Goal: Transaction & Acquisition: Purchase product/service

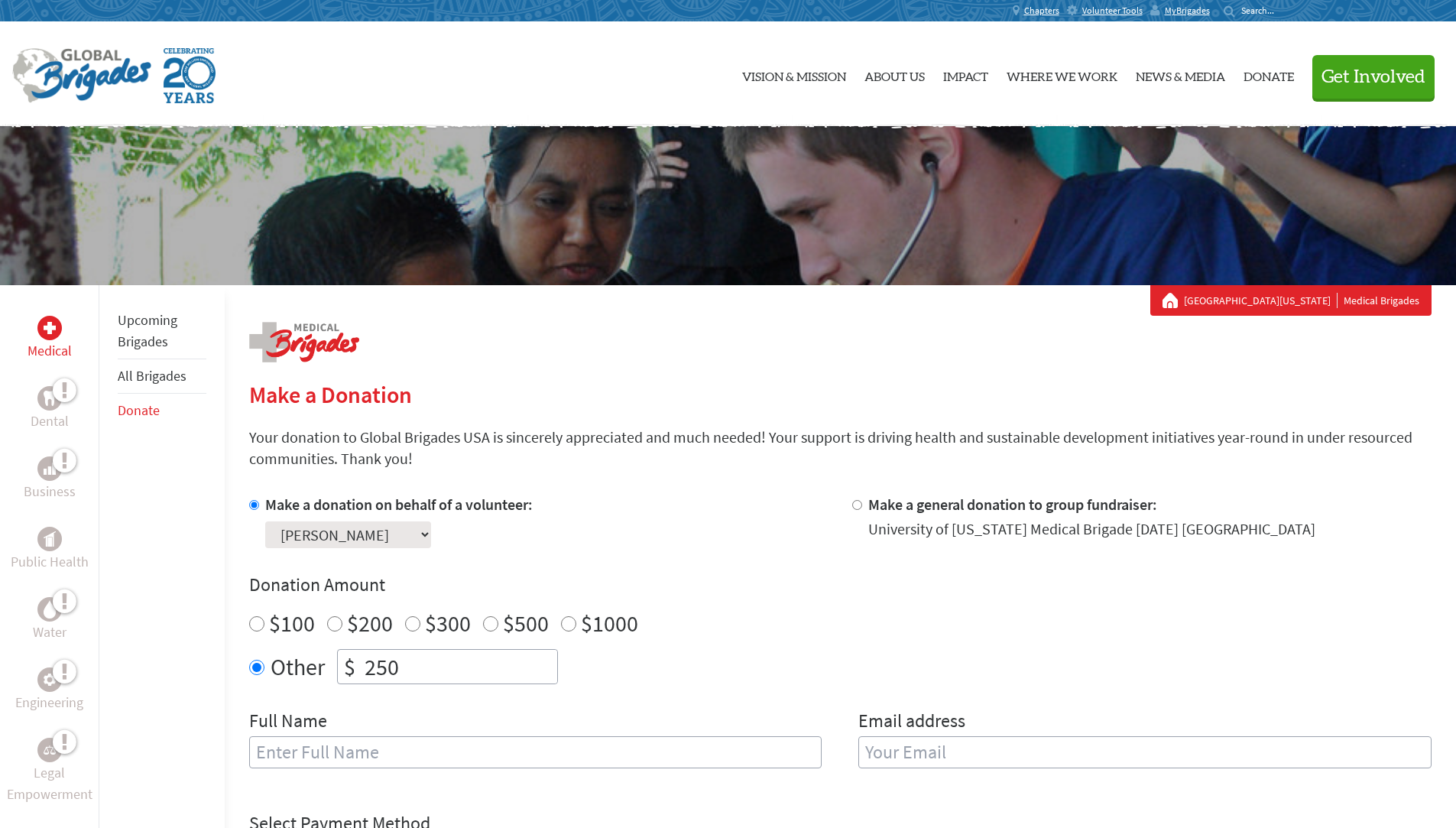
click at [338, 627] on input "$200" at bounding box center [335, 624] width 15 height 15
radio input "true"
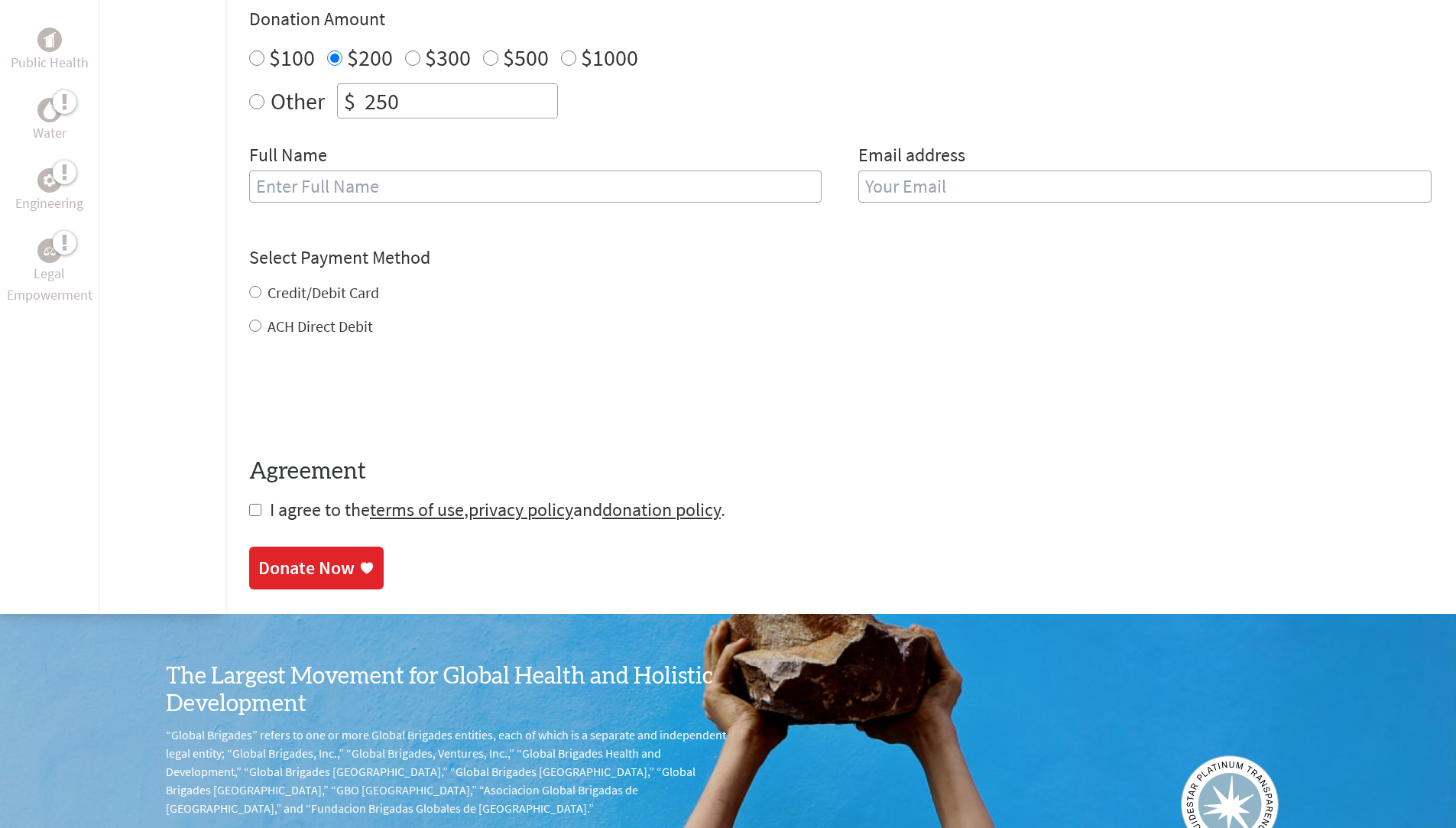
scroll to position [572, 0]
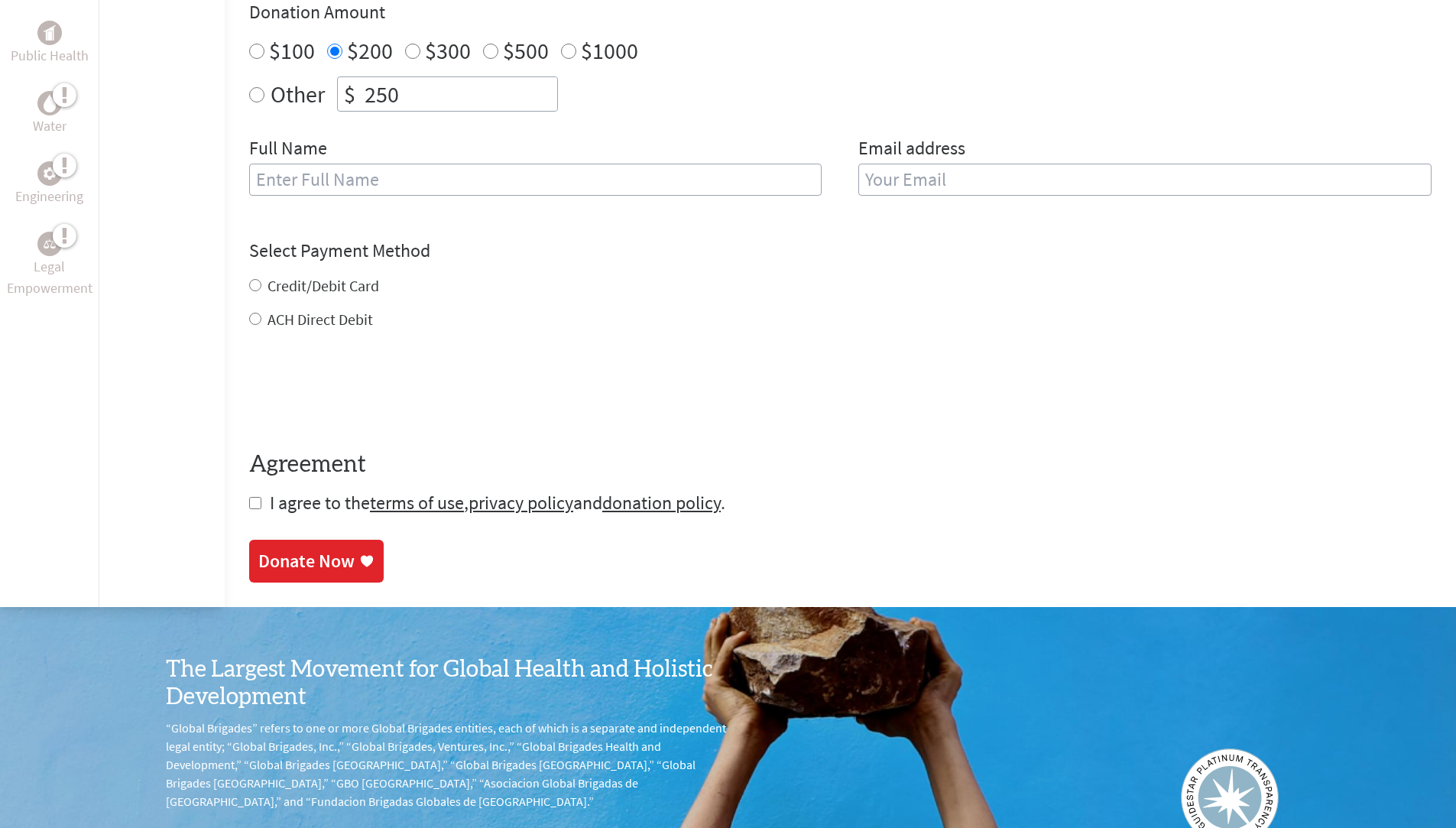
click at [337, 171] on input "text" at bounding box center [535, 179] width 573 height 32
type input "[PERSON_NAME]"
type input "[EMAIL_ADDRESS][DOMAIN_NAME]"
click at [258, 290] on div "Credit/Debit Card ACH Direct Debit" at bounding box center [840, 303] width 1182 height 55
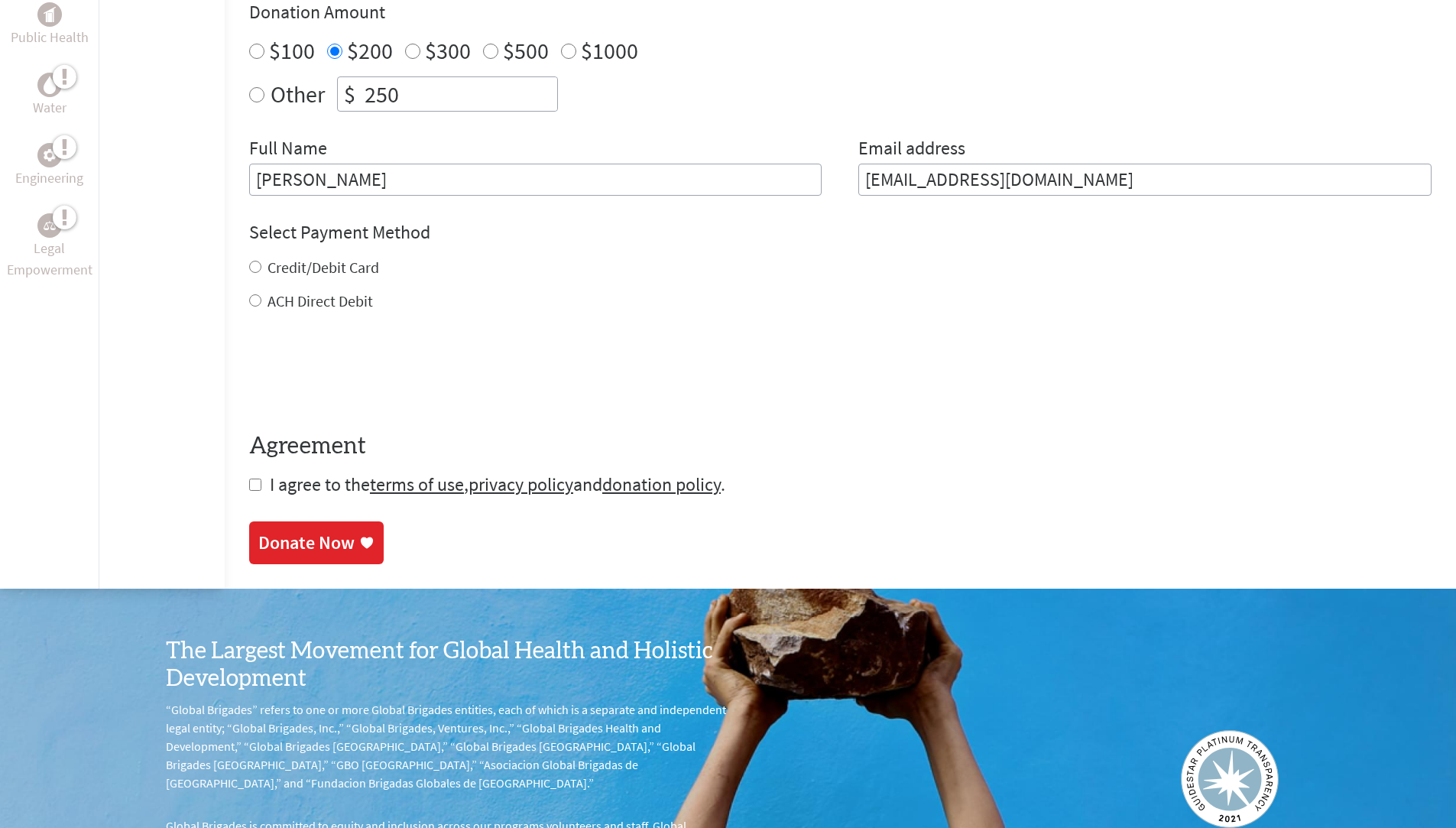
click at [250, 266] on input "Credit/Debit Card" at bounding box center [255, 267] width 12 height 12
radio input "true"
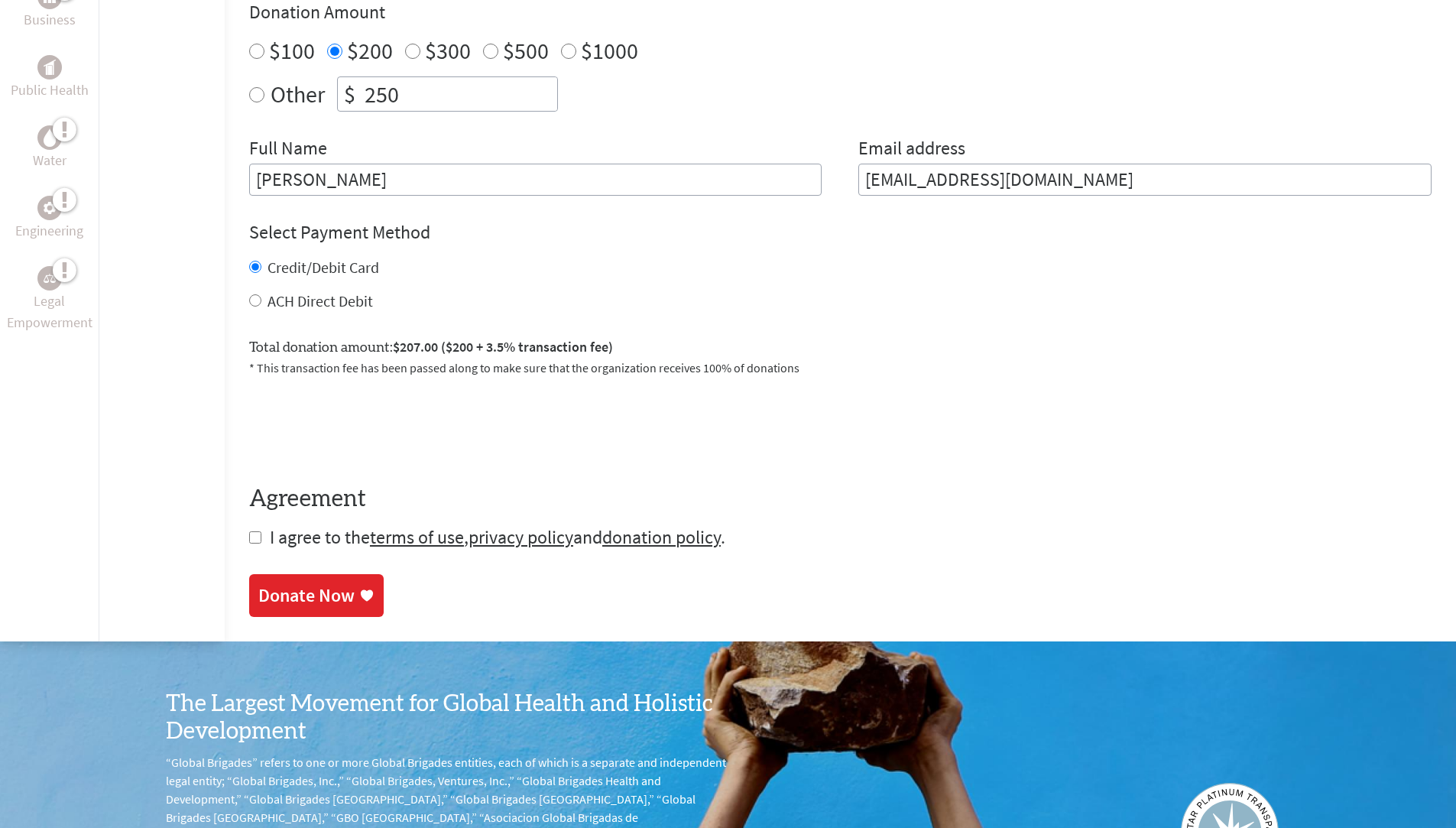
click at [258, 297] on input "ACH Direct Debit" at bounding box center [255, 300] width 12 height 12
radio input "true"
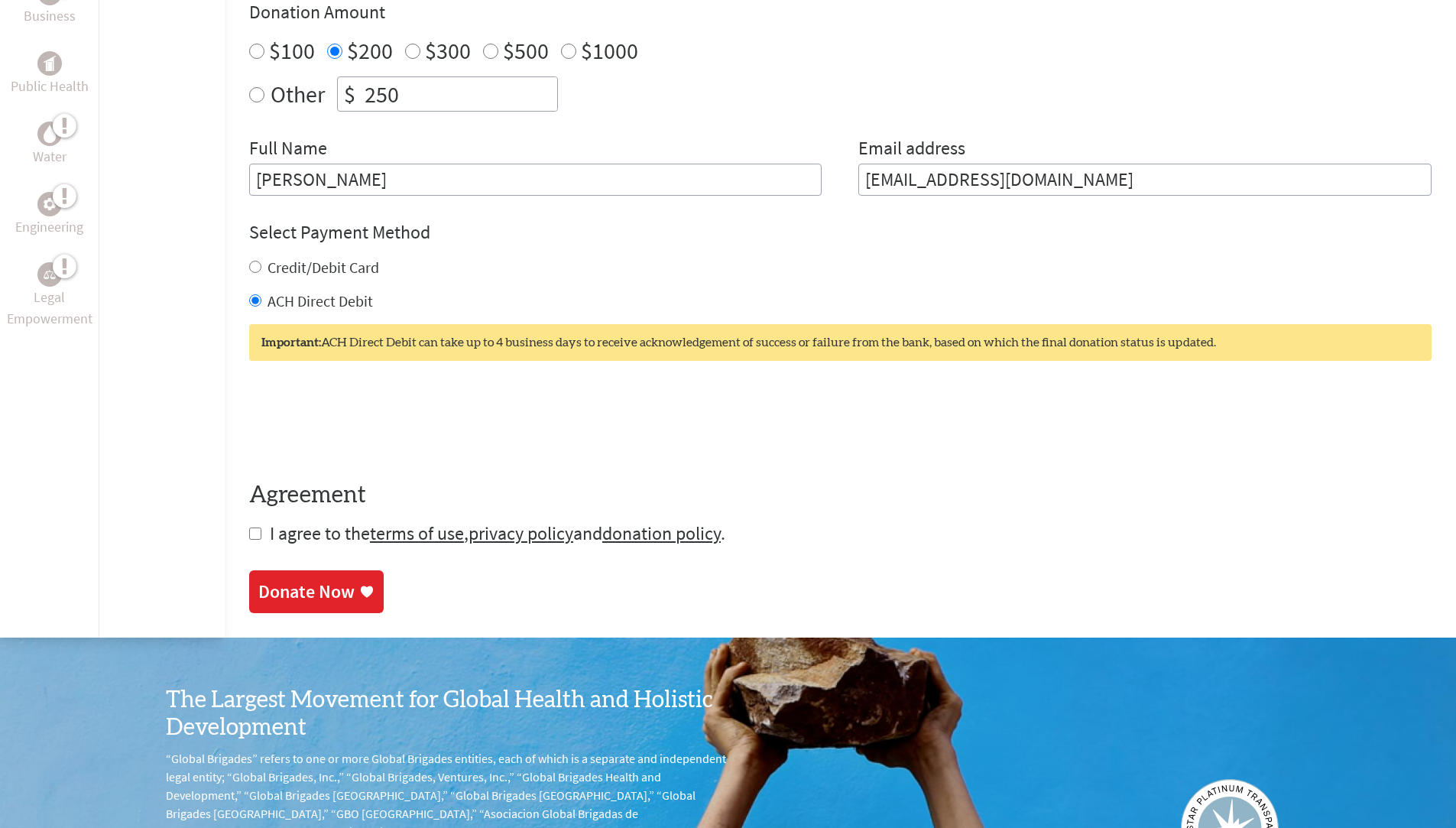
click at [252, 538] on input "checkbox" at bounding box center [255, 534] width 12 height 12
checkbox input "true"
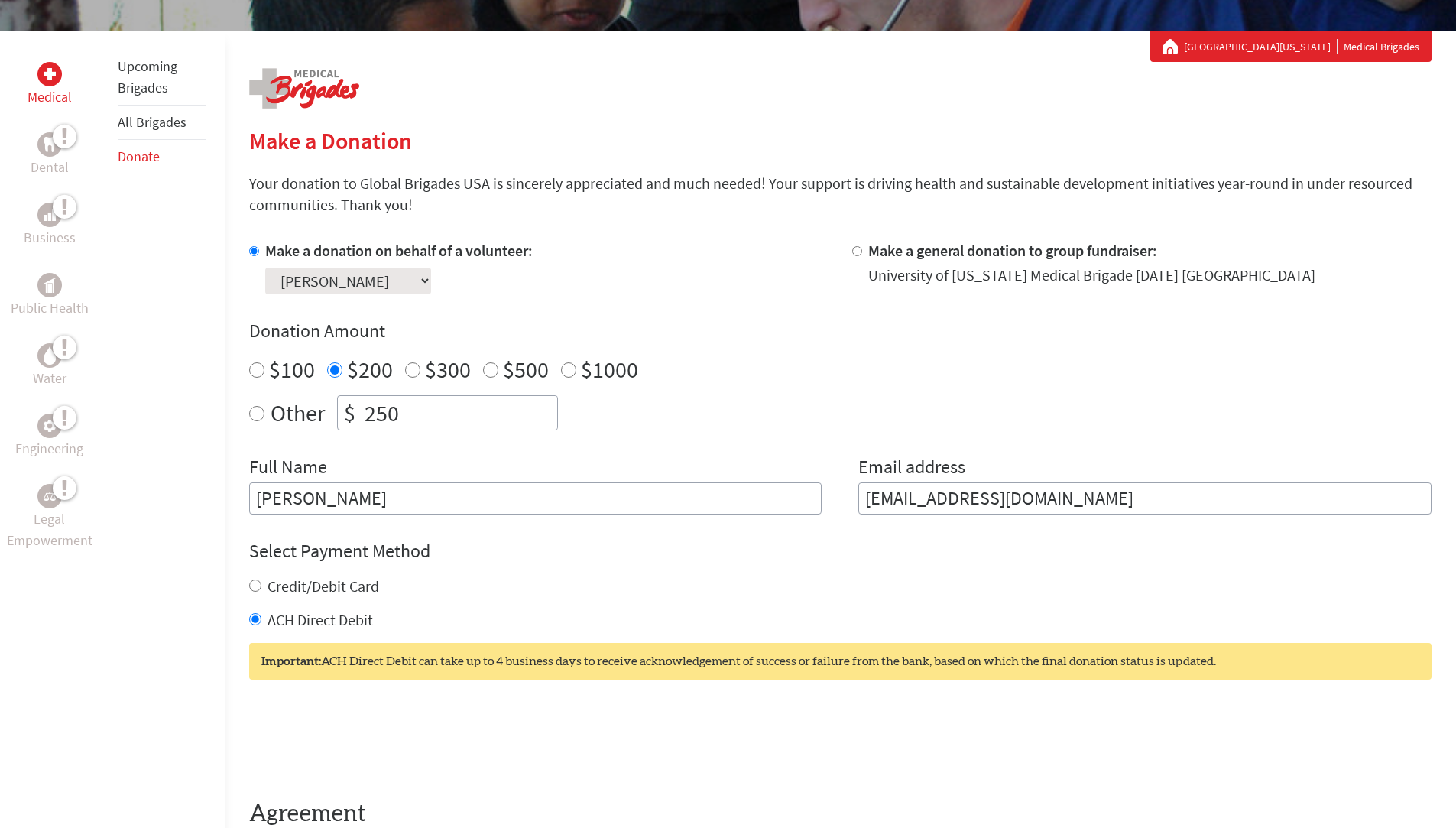
scroll to position [434, 0]
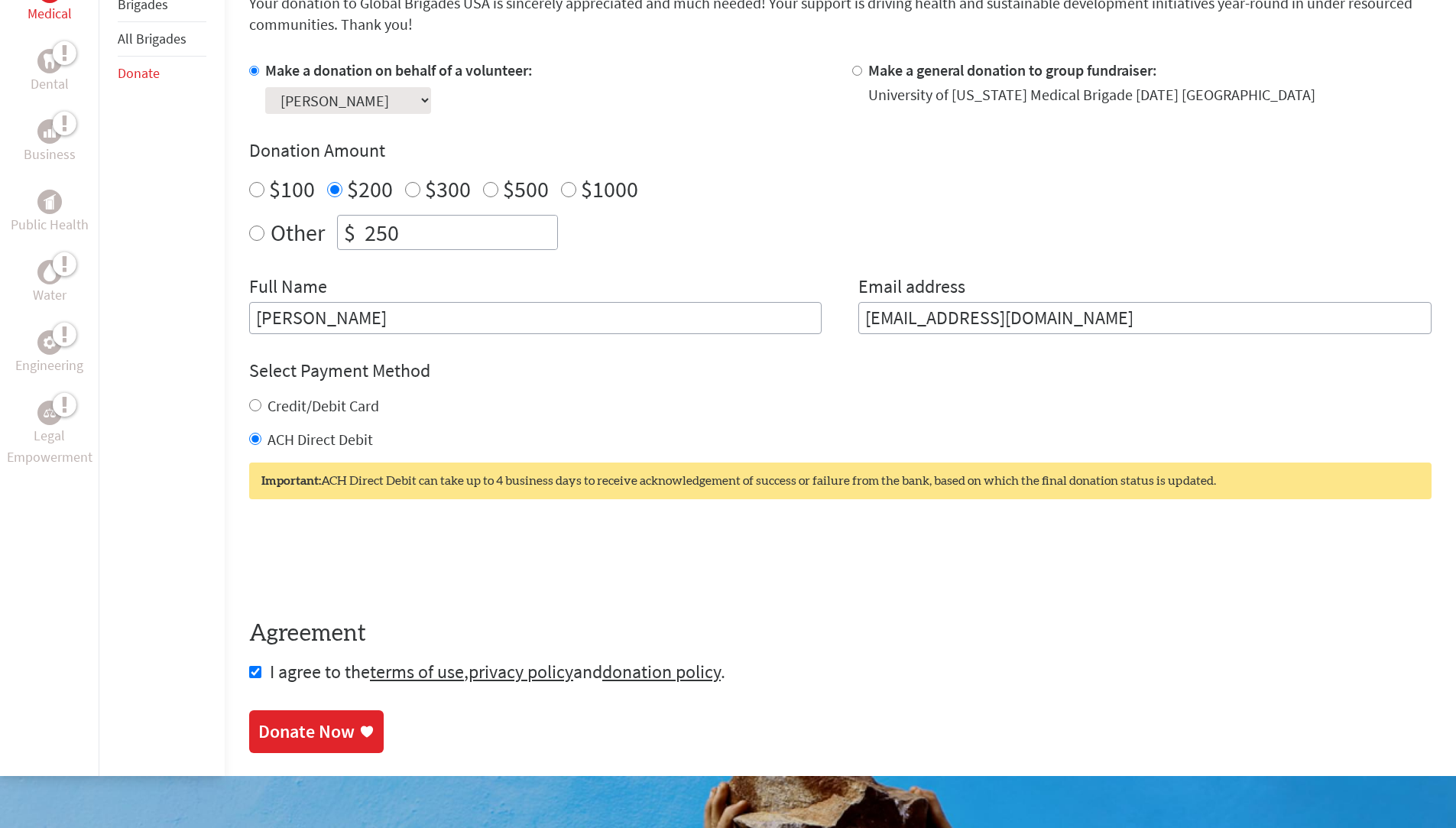
click at [304, 640] on div "Donate Now" at bounding box center [306, 732] width 96 height 24
